Goal: Transaction & Acquisition: Purchase product/service

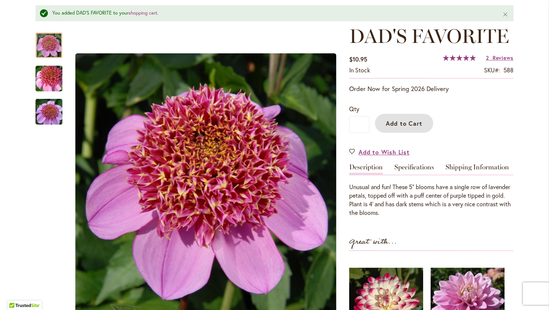
scroll to position [102, 0]
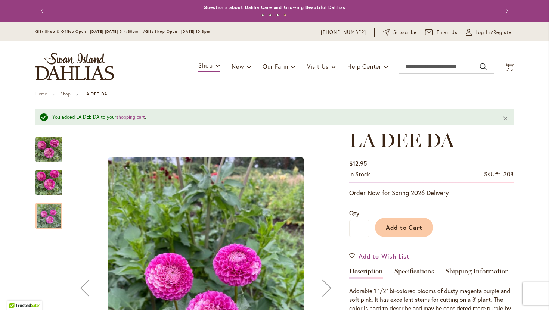
scroll to position [62, 0]
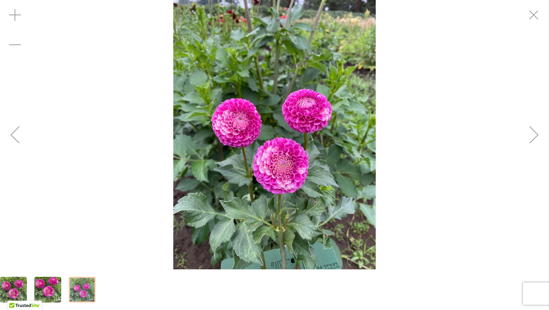
click at [306, 164] on img "LA DEE DA" at bounding box center [274, 135] width 202 height 270
click at [18, 15] on div "Zoom in" at bounding box center [15, 15] width 30 height 30
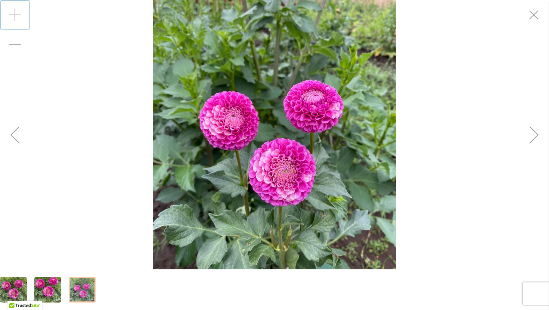
click at [18, 15] on div "Zoom in" at bounding box center [15, 15] width 30 height 30
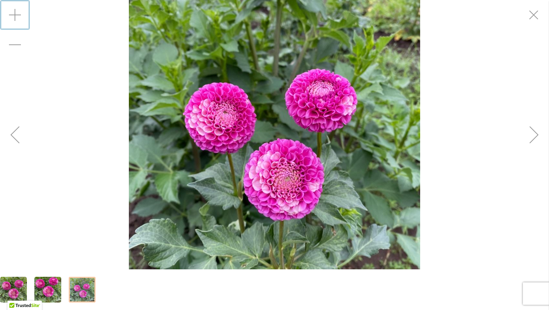
click at [18, 15] on div "Zoom in" at bounding box center [15, 15] width 30 height 30
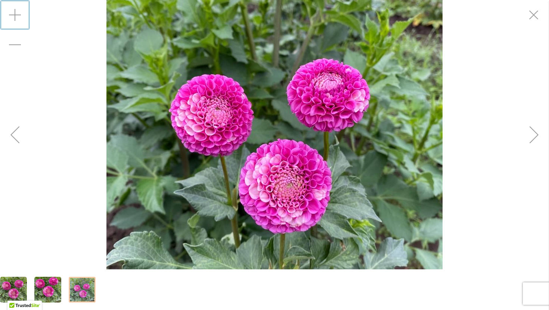
click at [18, 15] on div "Zoom in" at bounding box center [15, 15] width 30 height 30
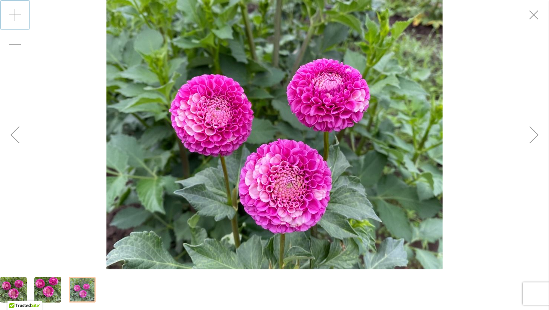
click at [536, 139] on div "Next" at bounding box center [534, 135] width 30 height 30
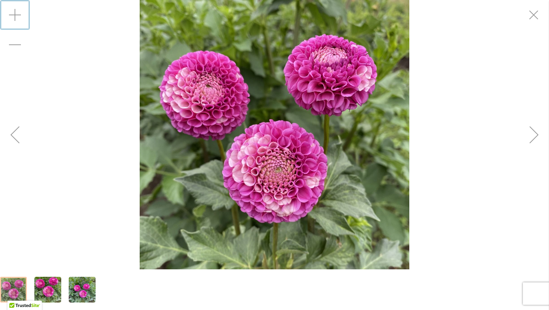
click at [536, 139] on div "Next" at bounding box center [534, 135] width 30 height 30
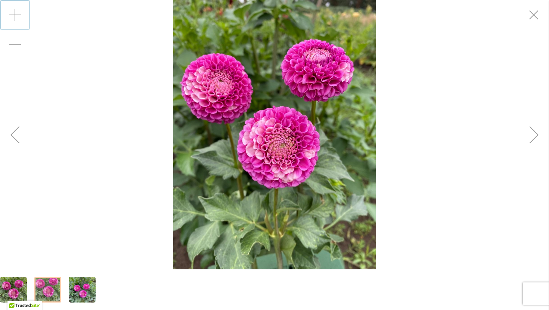
click at [536, 139] on div "Next" at bounding box center [534, 135] width 30 height 30
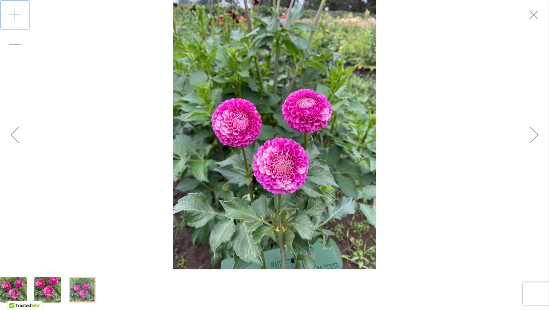
click at [536, 139] on div "Next" at bounding box center [534, 135] width 30 height 30
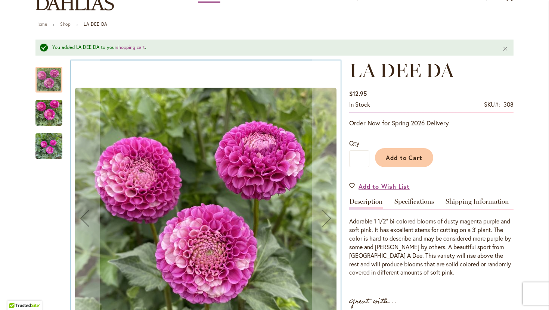
scroll to position [68, 0]
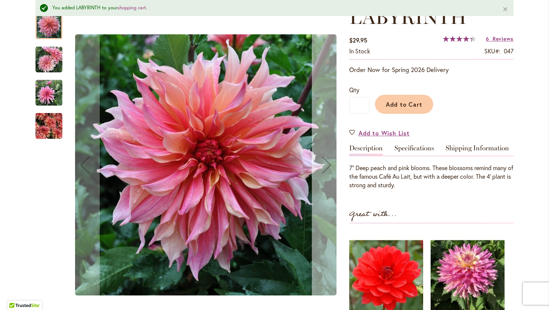
scroll to position [131, 0]
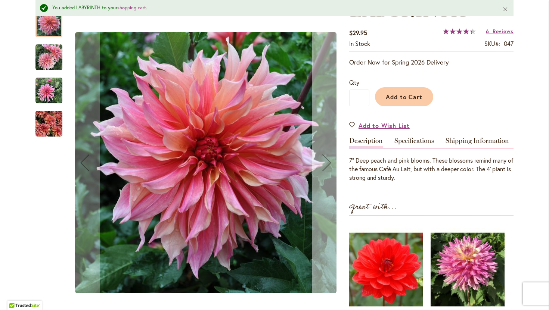
click at [322, 168] on div "Next" at bounding box center [327, 163] width 30 height 30
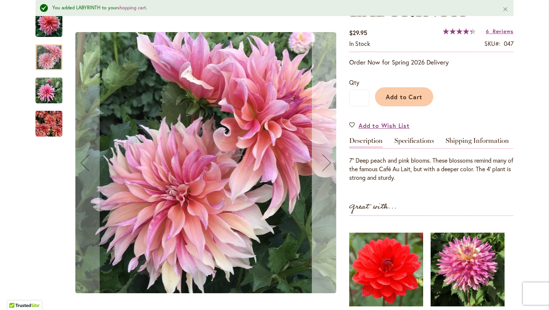
click at [322, 168] on div "Next" at bounding box center [327, 163] width 30 height 30
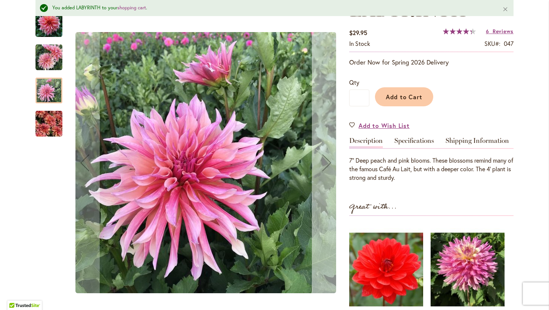
click at [322, 168] on div "Next" at bounding box center [327, 163] width 30 height 30
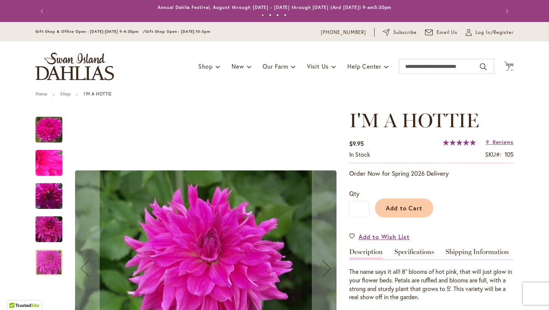
scroll to position [78, 0]
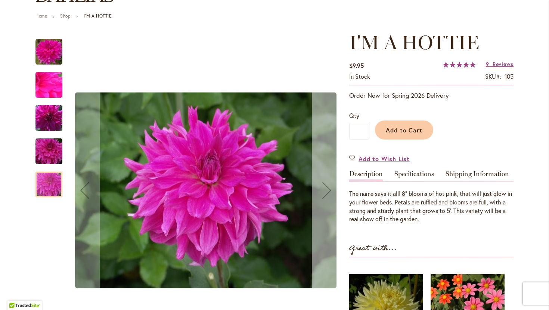
click at [320, 187] on div "Next" at bounding box center [327, 191] width 30 height 30
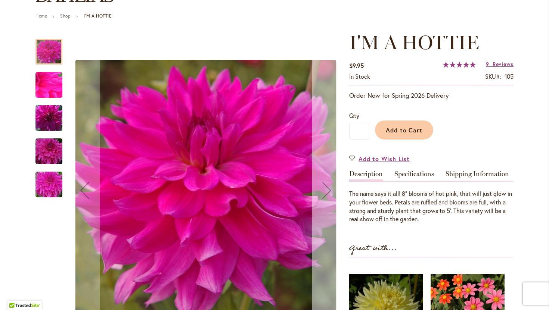
click at [320, 187] on div "Next" at bounding box center [327, 191] width 30 height 30
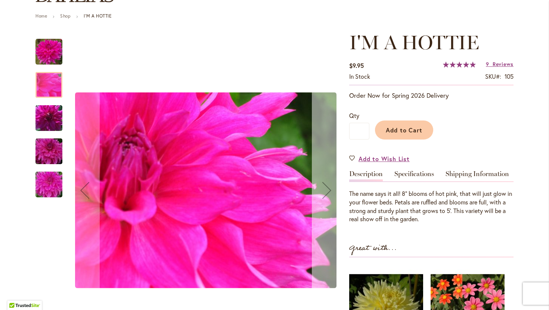
click at [320, 187] on div "Next" at bounding box center [327, 191] width 30 height 30
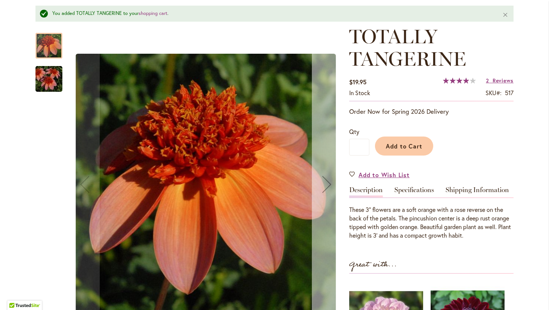
scroll to position [108, 0]
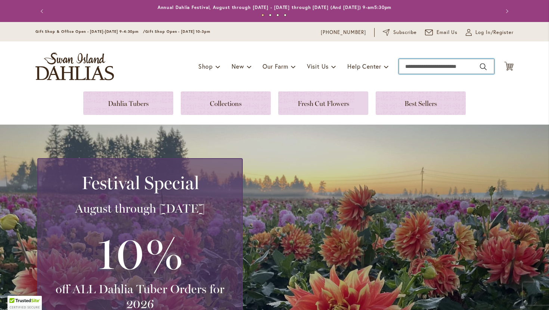
click at [445, 67] on input "Search" at bounding box center [446, 66] width 95 height 15
type input "****"
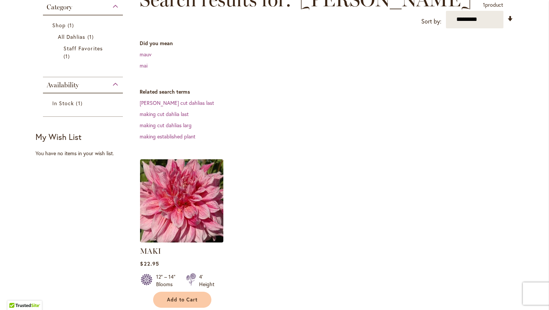
scroll to position [124, 0]
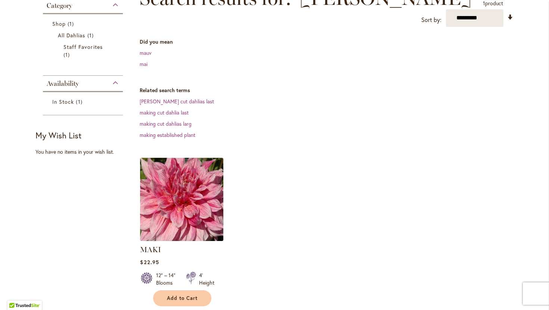
click at [216, 220] on img at bounding box center [181, 199] width 87 height 87
click at [185, 189] on img at bounding box center [181, 199] width 87 height 87
click at [184, 172] on img at bounding box center [181, 199] width 87 height 87
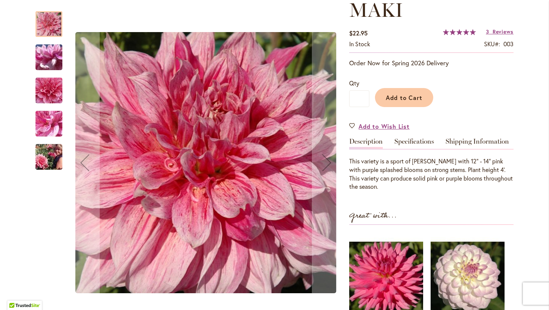
scroll to position [113, 0]
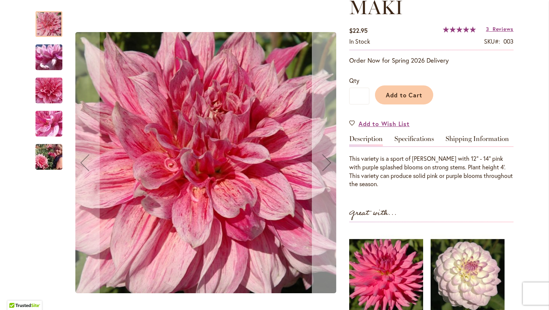
click at [328, 154] on div "Next" at bounding box center [327, 163] width 30 height 30
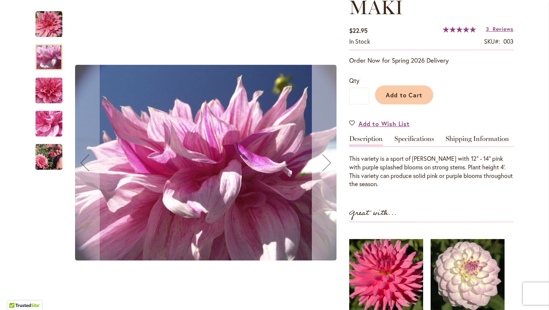
click at [328, 154] on div "Next" at bounding box center [327, 163] width 30 height 30
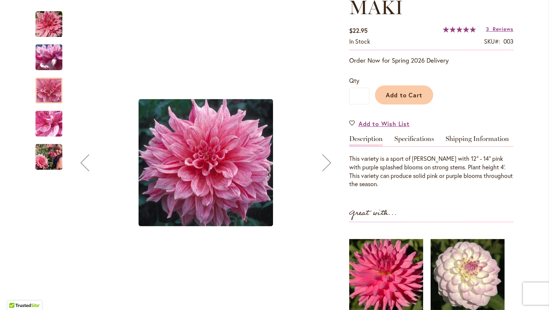
click at [328, 154] on div "Next" at bounding box center [327, 163] width 30 height 30
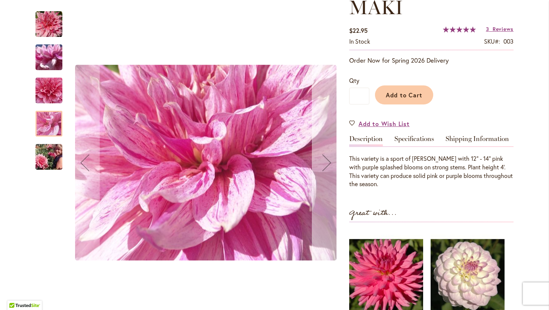
click at [328, 154] on div "Next" at bounding box center [327, 163] width 30 height 30
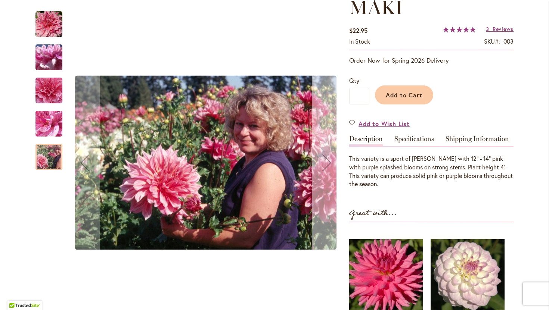
click at [328, 154] on div "Next" at bounding box center [327, 163] width 30 height 30
